Goal: Information Seeking & Learning: Find specific page/section

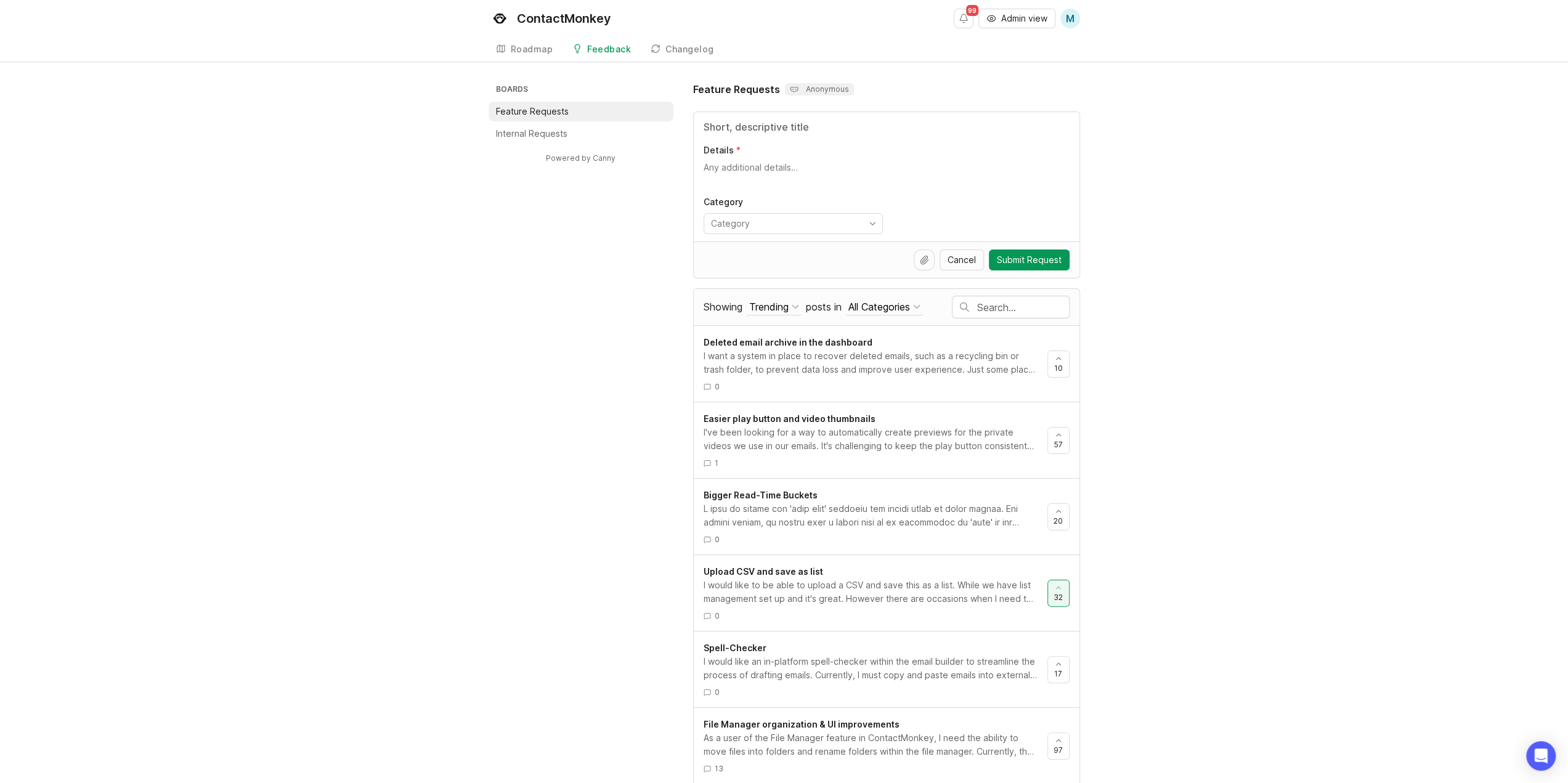
click at [983, 298] on div at bounding box center [1011, 307] width 117 height 21
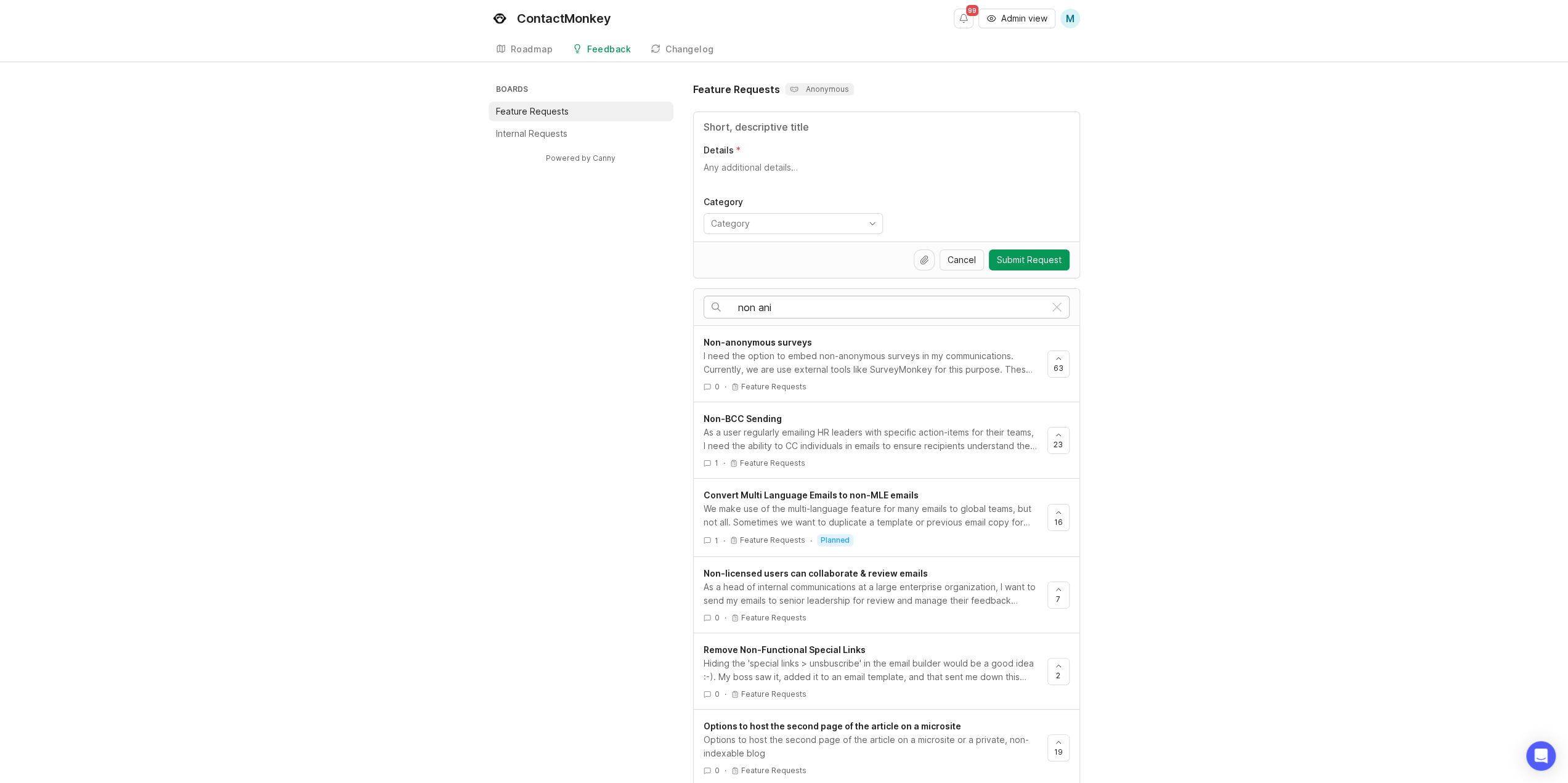
type input "non ani"
click at [913, 366] on div "I need the option to embed non-anonymous surveys in my communications. Currentl…" at bounding box center [871, 363] width 334 height 27
